Goal: Find specific page/section: Find specific page/section

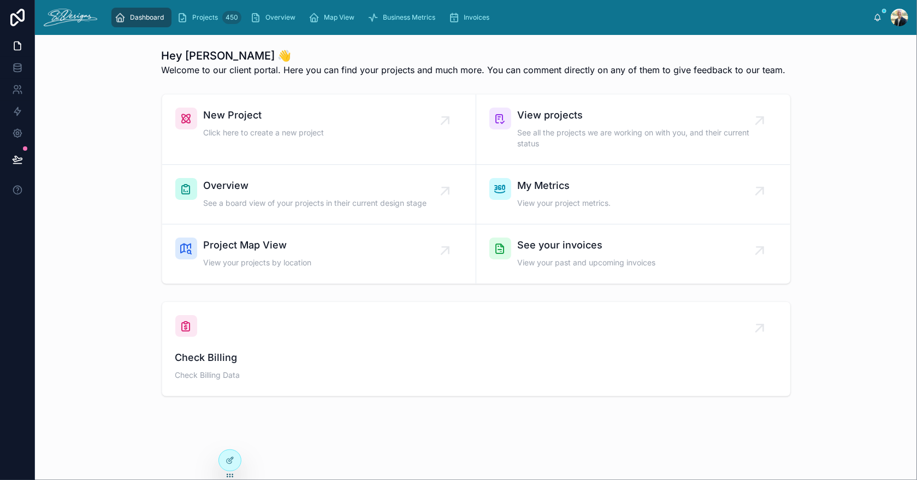
drag, startPoint x: 206, startPoint y: 165, endPoint x: 220, endPoint y: 194, distance: 31.5
click at [219, 194] on div "Overview See a board view of your projects in their current design stage" at bounding box center [315, 194] width 223 height 33
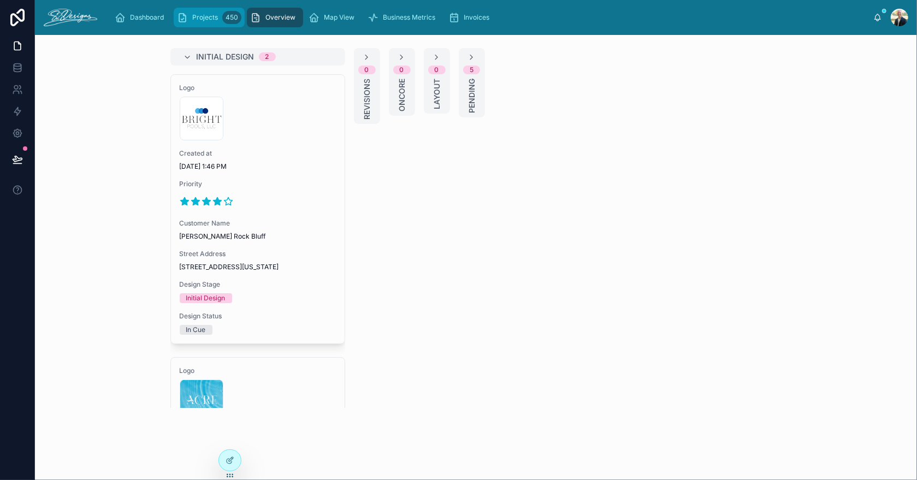
click at [196, 22] on div "Projects 450" at bounding box center [209, 17] width 64 height 17
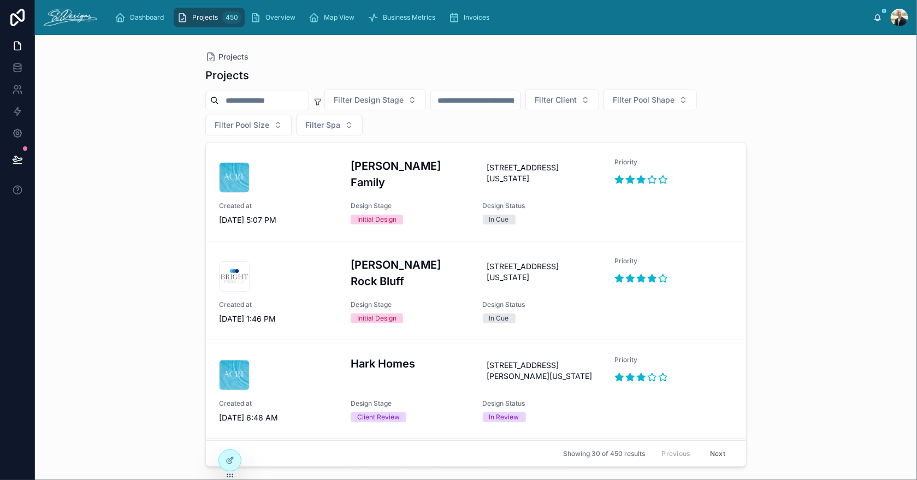
click at [514, 101] on input "text" at bounding box center [476, 100] width 90 height 15
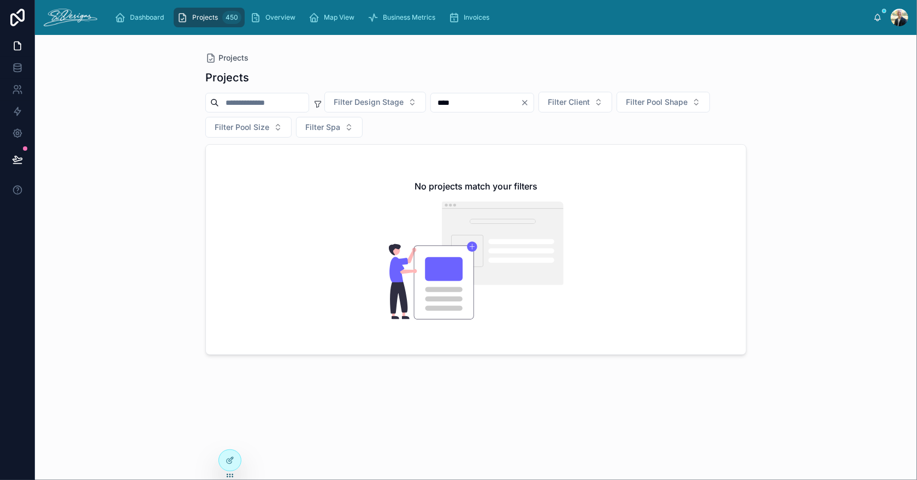
type input "****"
click at [527, 100] on icon "Clear" at bounding box center [525, 102] width 4 height 4
